Goal: Subscribe to service/newsletter

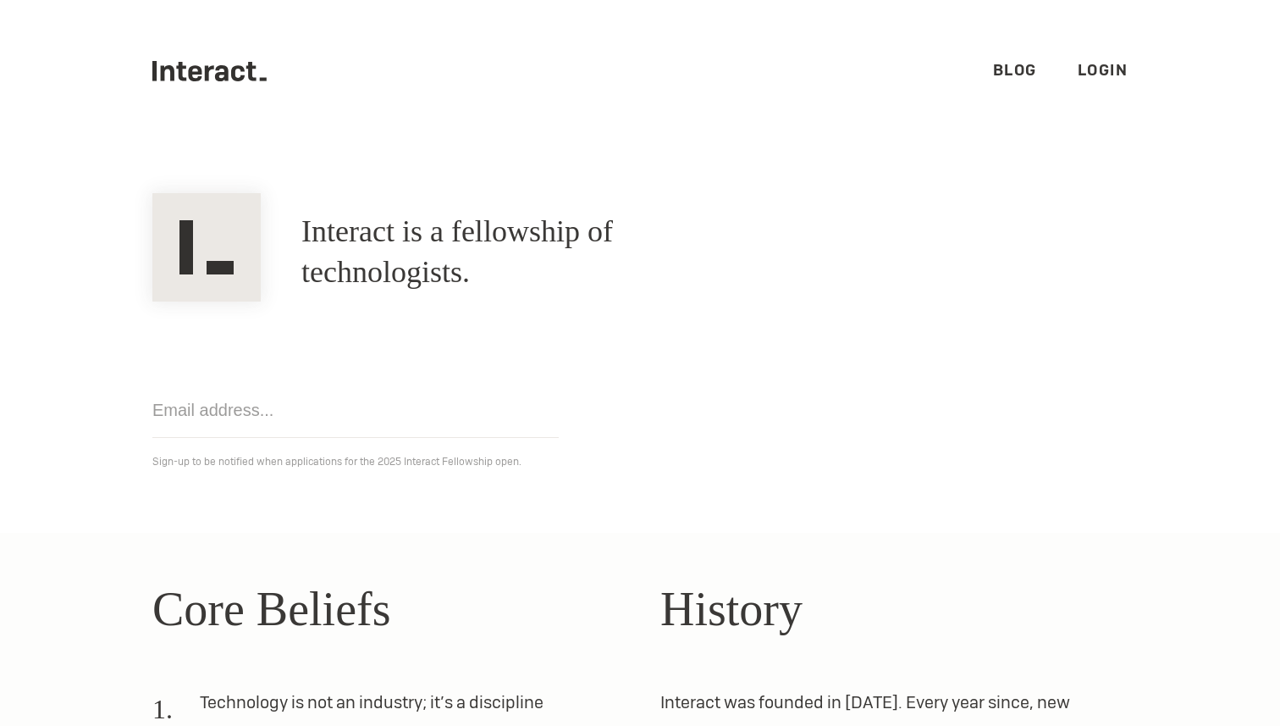
click at [361, 252] on h1 "Interact is a fellowship of technologists." at bounding box center [529, 252] width 457 height 81
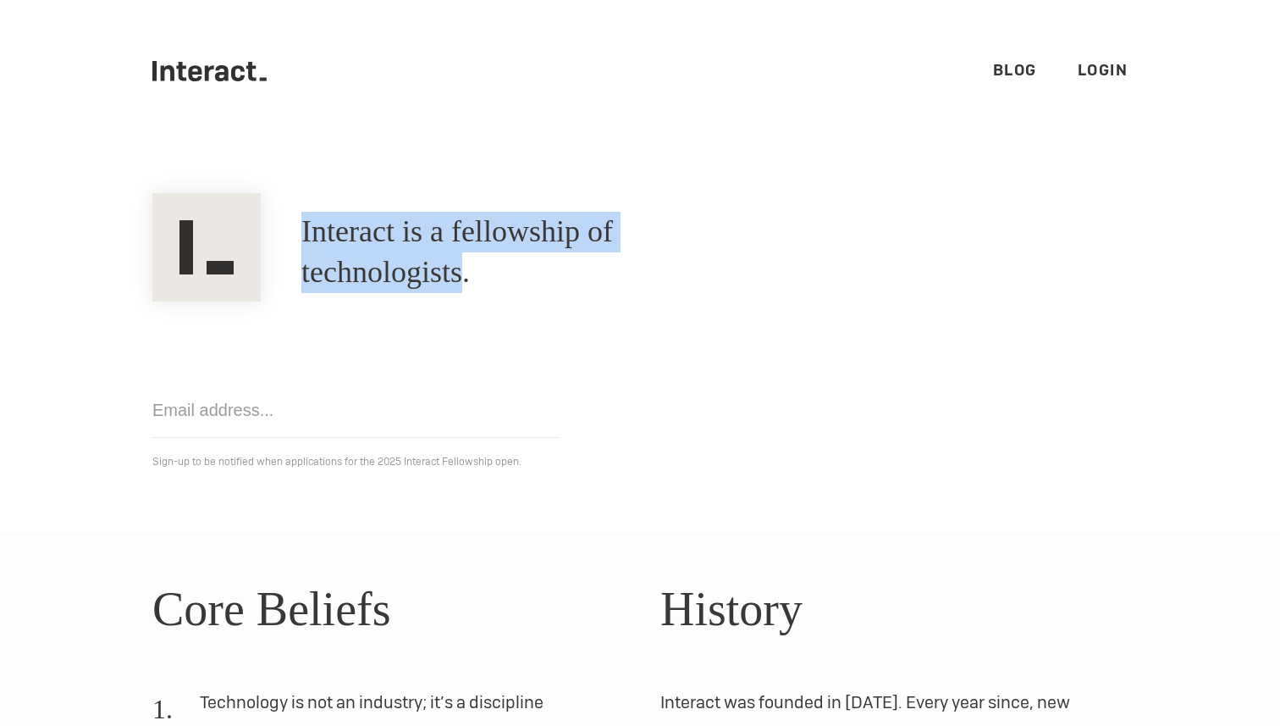
drag, startPoint x: 361, startPoint y: 252, endPoint x: 811, endPoint y: 254, distance: 450.5
click at [759, 254] on h1 "Interact is a fellowship of technologists." at bounding box center [529, 252] width 457 height 81
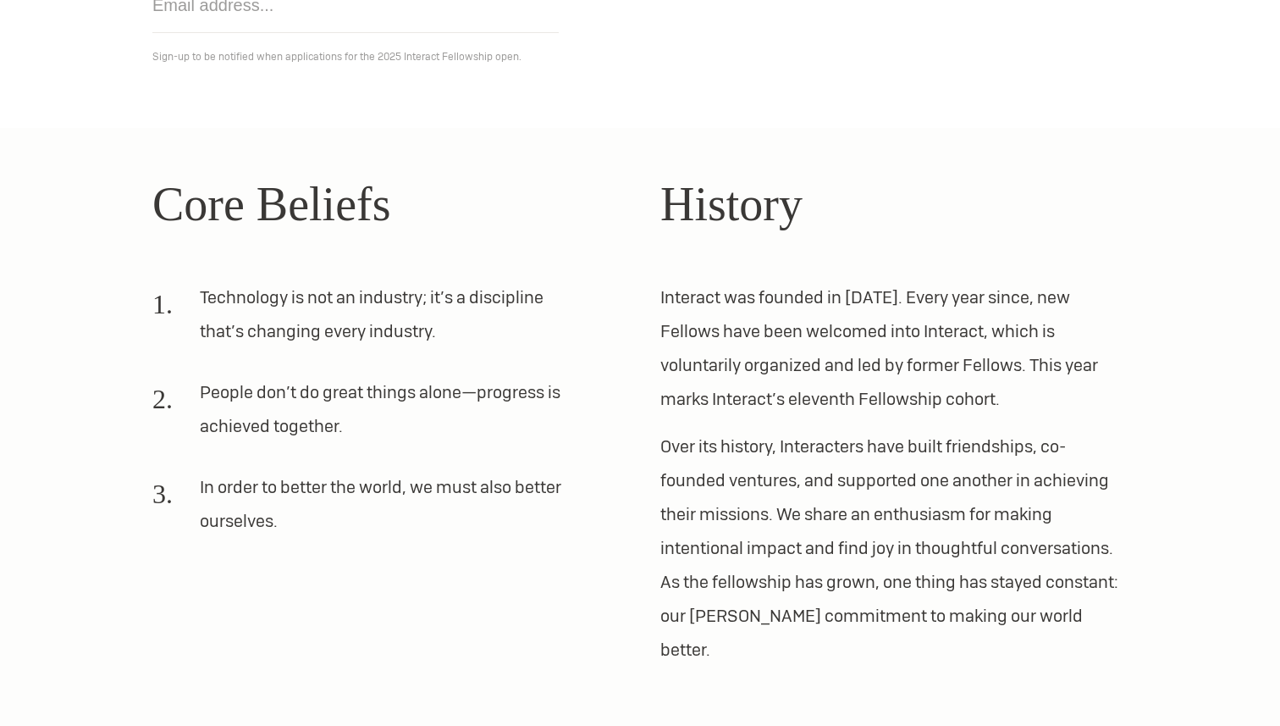
scroll to position [420, 0]
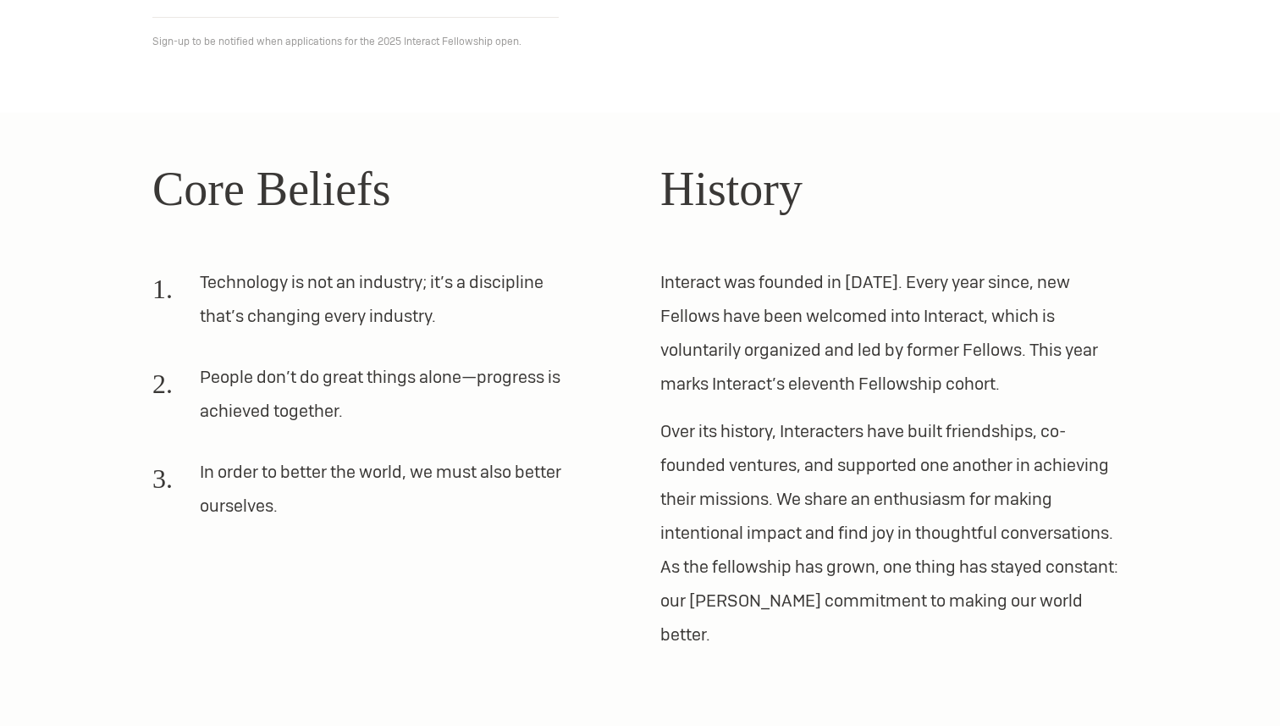
click at [705, 277] on p "Interact was founded in [DATE]. Every year since, new Fellows have been welcome…" at bounding box center [894, 332] width 467 height 135
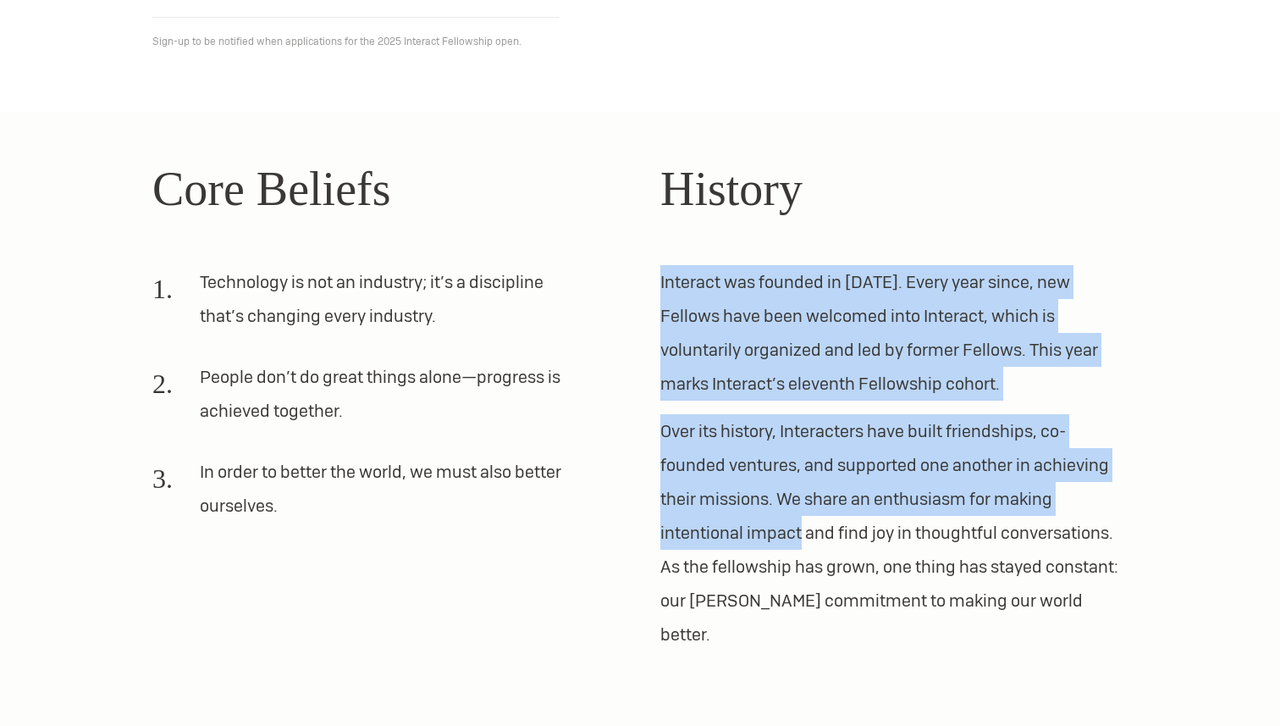
drag, startPoint x: 705, startPoint y: 277, endPoint x: 749, endPoint y: 532, distance: 258.5
click at [749, 532] on div "History Interact was founded in 2012. Every year since, new Fellows have been w…" at bounding box center [894, 402] width 467 height 498
click at [745, 538] on p "Over its history, Interacters have built friendships, co-founded ventures, and …" at bounding box center [894, 532] width 467 height 237
drag, startPoint x: 745, startPoint y: 538, endPoint x: 682, endPoint y: 282, distance: 263.5
click at [682, 282] on div "History Interact was founded in 2012. Every year since, new Fellows have been w…" at bounding box center [894, 402] width 467 height 498
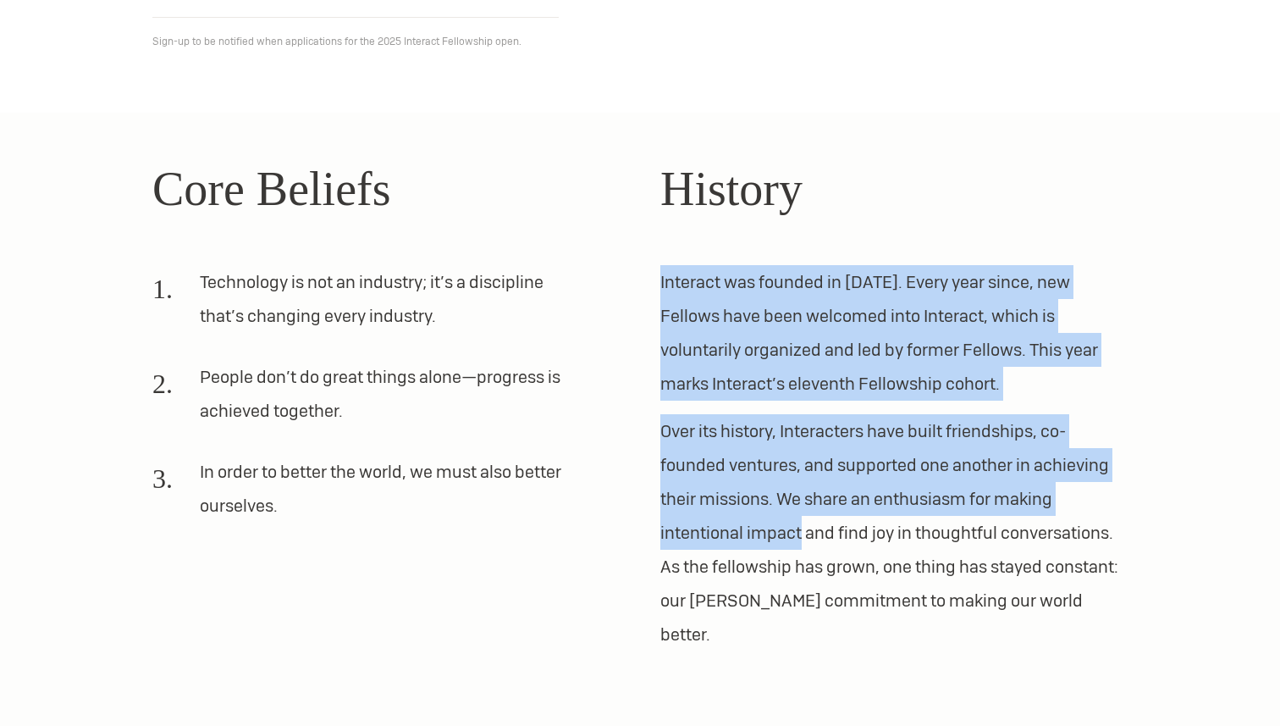
click at [682, 282] on p "Interact was founded in [DATE]. Every year since, new Fellows have been welcome…" at bounding box center [894, 332] width 467 height 135
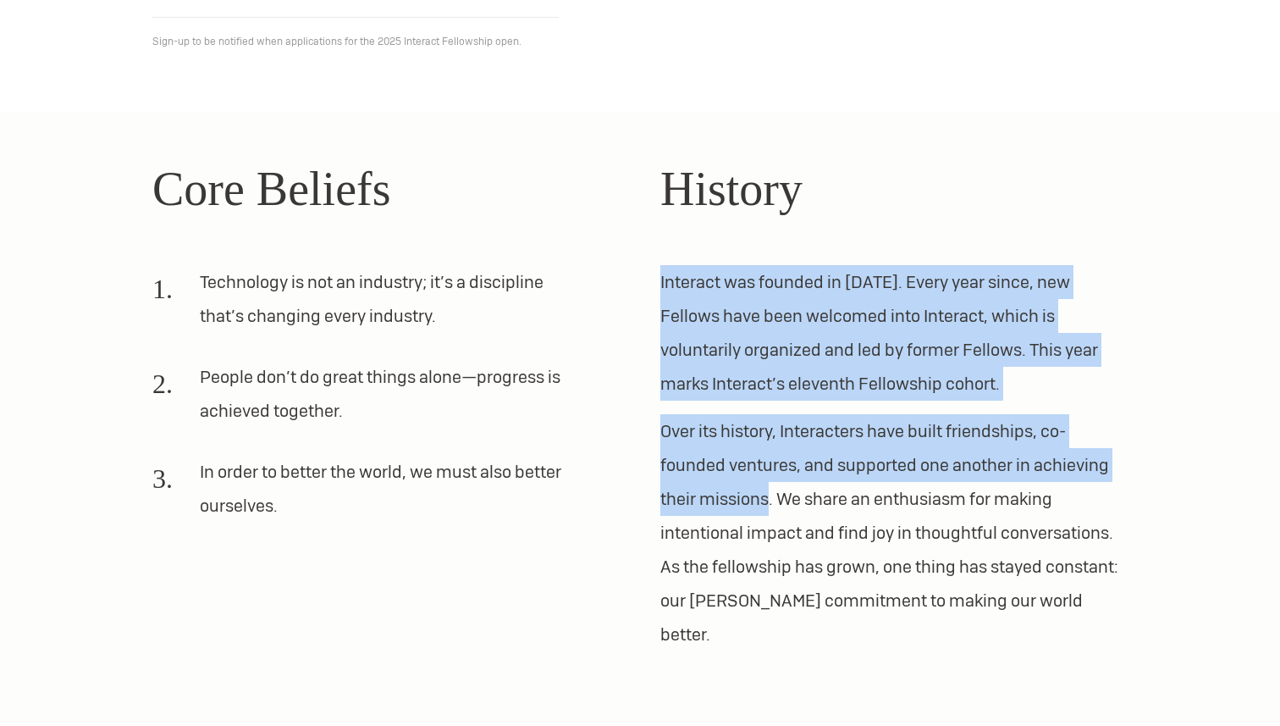
drag, startPoint x: 682, startPoint y: 282, endPoint x: 745, endPoint y: 542, distance: 267.6
click at [744, 535] on div "History Interact was founded in 2012. Every year since, new Fellows have been w…" at bounding box center [894, 402] width 467 height 498
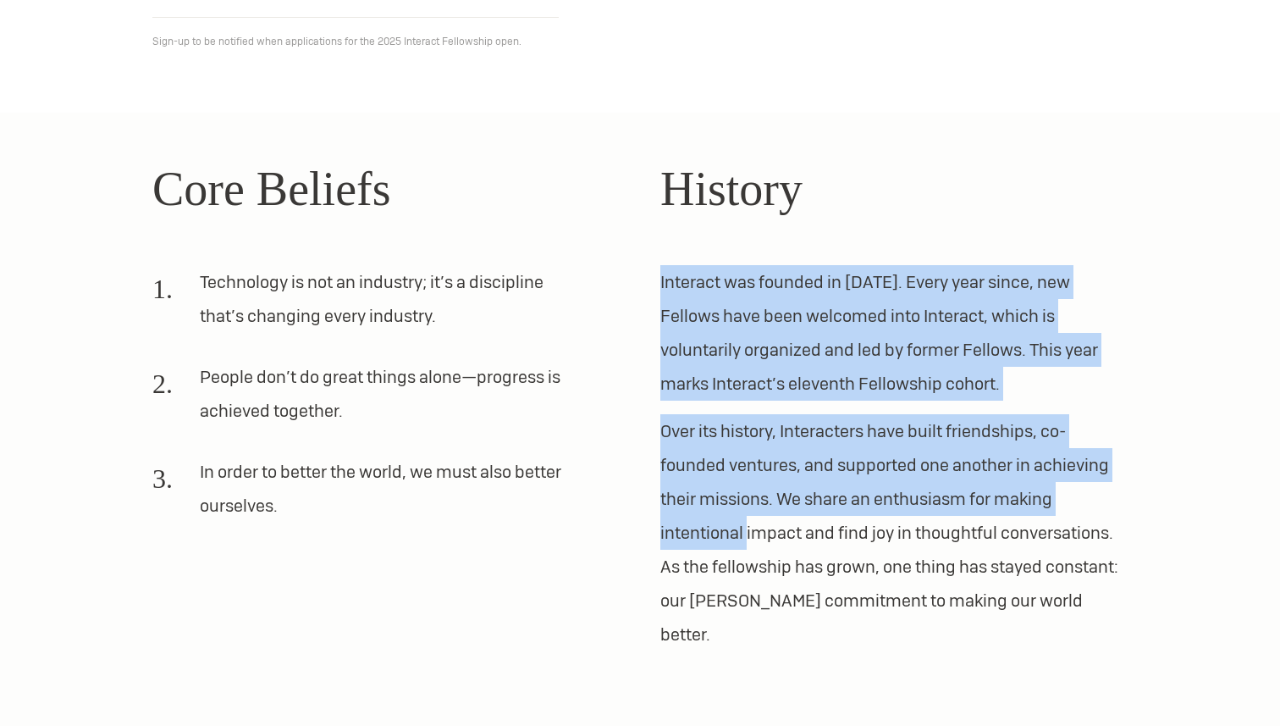
click at [745, 542] on p "Over its history, Interacters have built friendships, co-founded ventures, and …" at bounding box center [894, 532] width 467 height 237
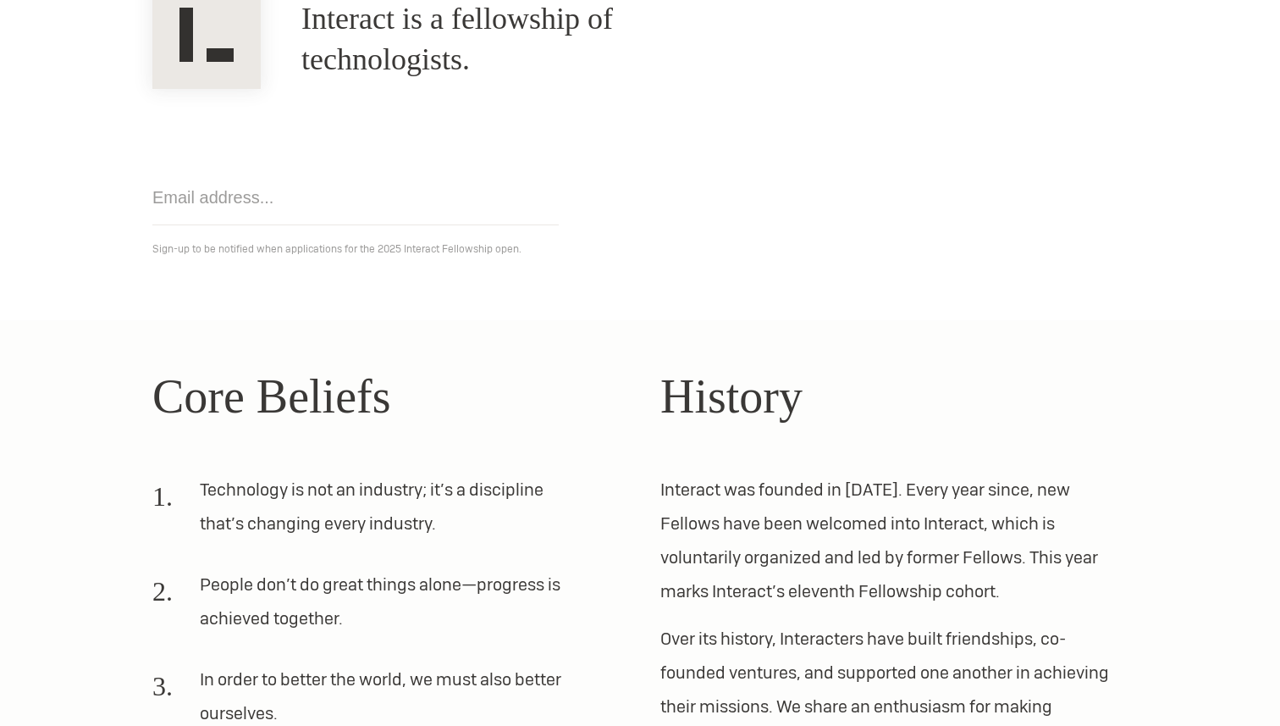
scroll to position [0, 0]
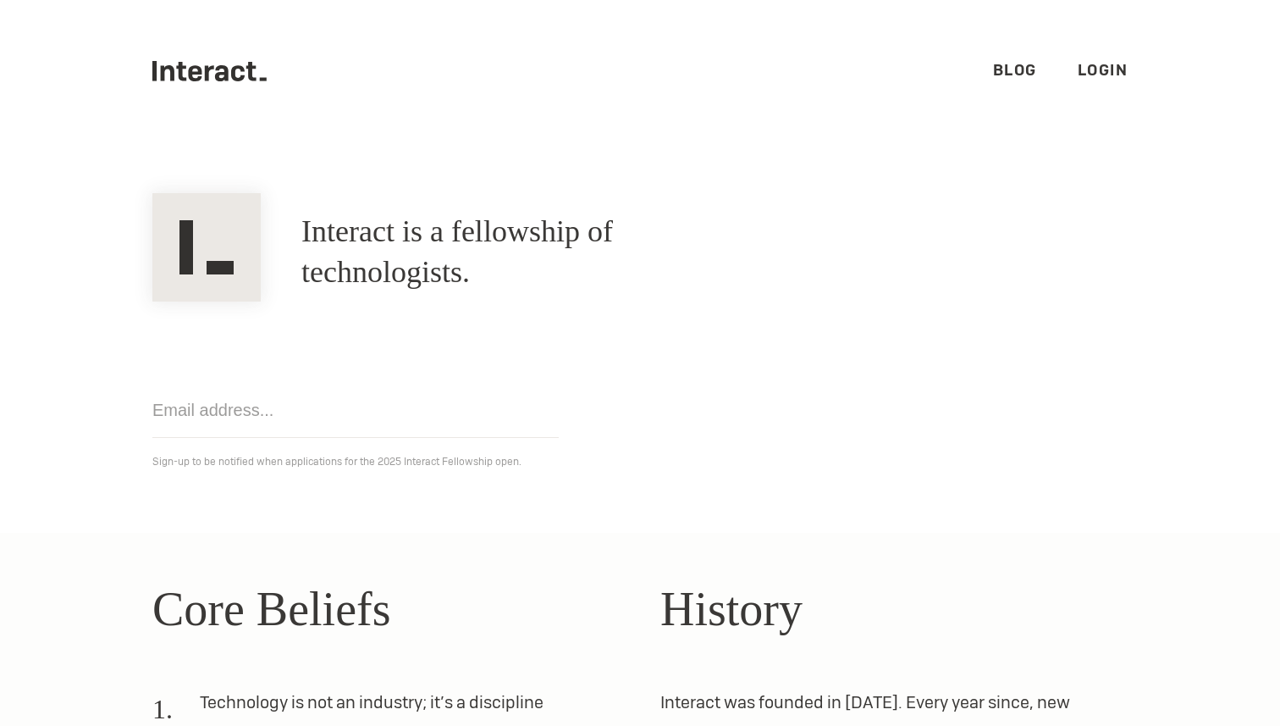
click at [274, 398] on input "email" at bounding box center [355, 410] width 406 height 55
click at [395, 318] on div "Get notified Sign-up to be notified when applications for the 2025 Interact Fel…" at bounding box center [640, 386] width 1016 height 170
click at [257, 406] on input "email" at bounding box center [355, 410] width 406 height 55
click at [357, 252] on h1 "Interact is a fellowship of technologists." at bounding box center [529, 252] width 457 height 81
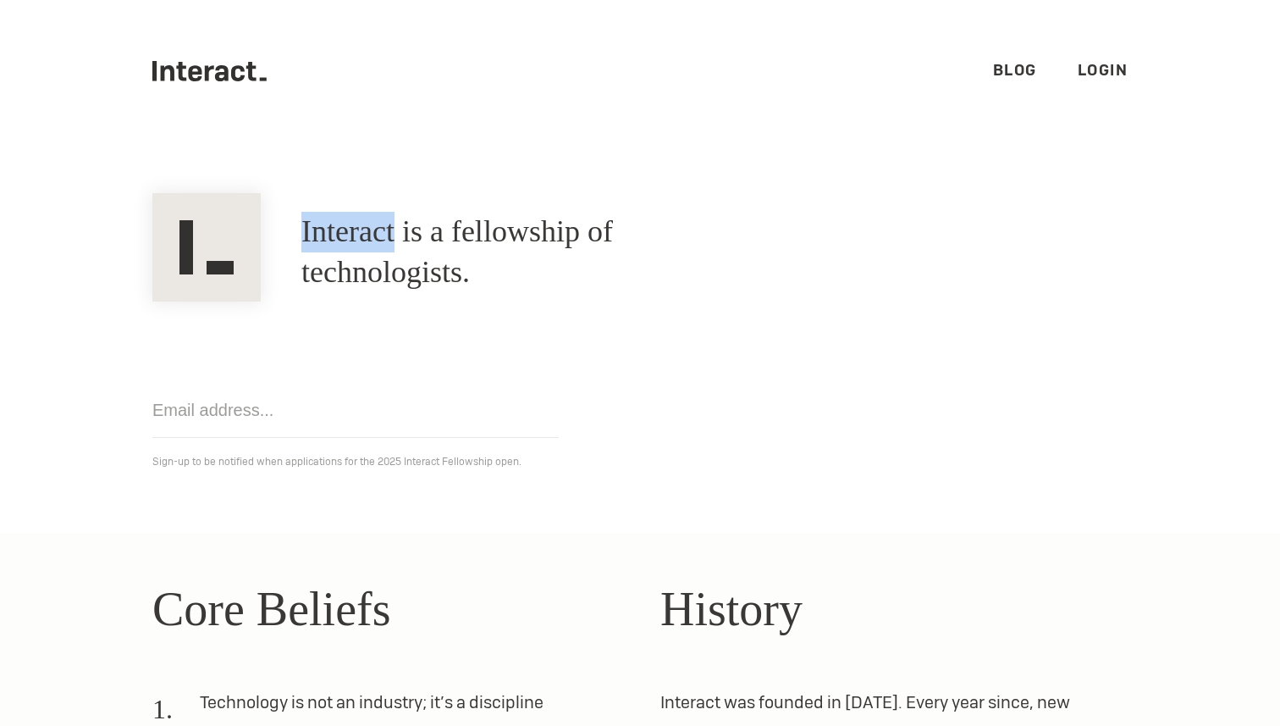
click at [362, 252] on h1 "Interact is a fellowship of technologists." at bounding box center [529, 252] width 457 height 81
copy h1 "Interact"
click at [296, 388] on input "email" at bounding box center [355, 410] width 406 height 55
type input "etowahadms"
type input "[EMAIL_ADDRESS][DOMAIN_NAME]"
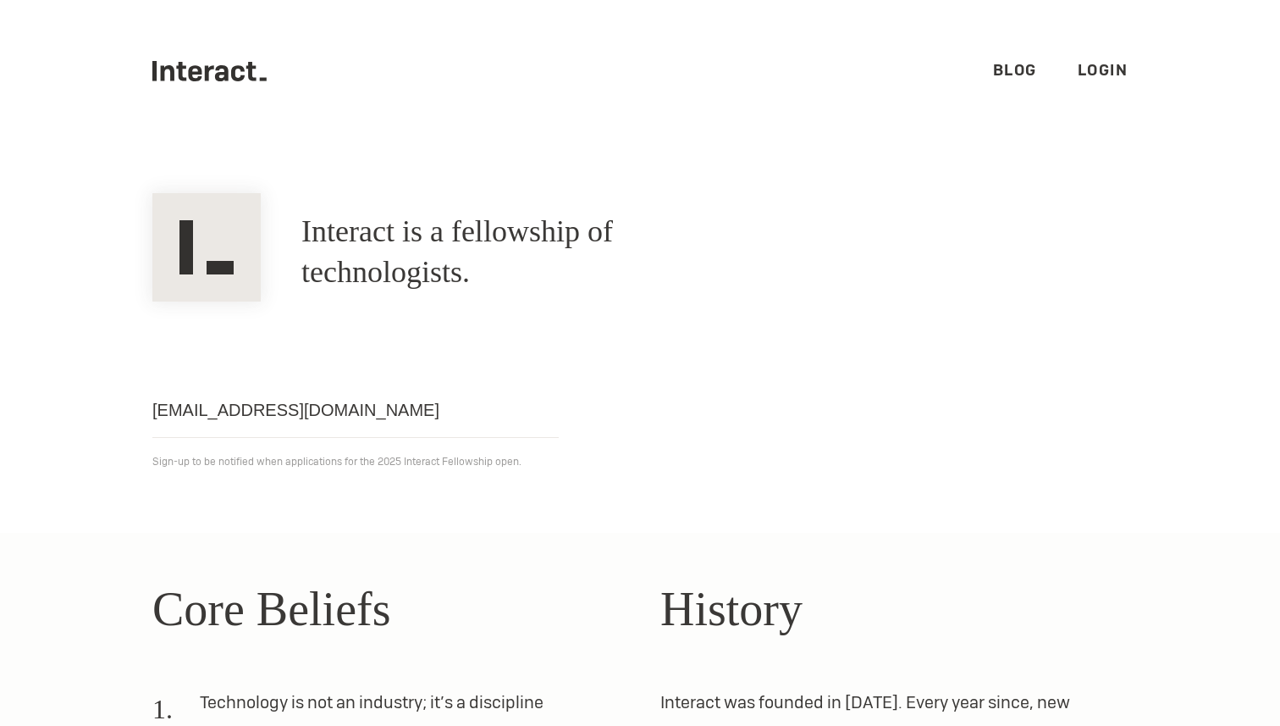
click input "Get notified" at bounding box center [0, 0] width 0 height 0
